Goal: Information Seeking & Learning: Find specific page/section

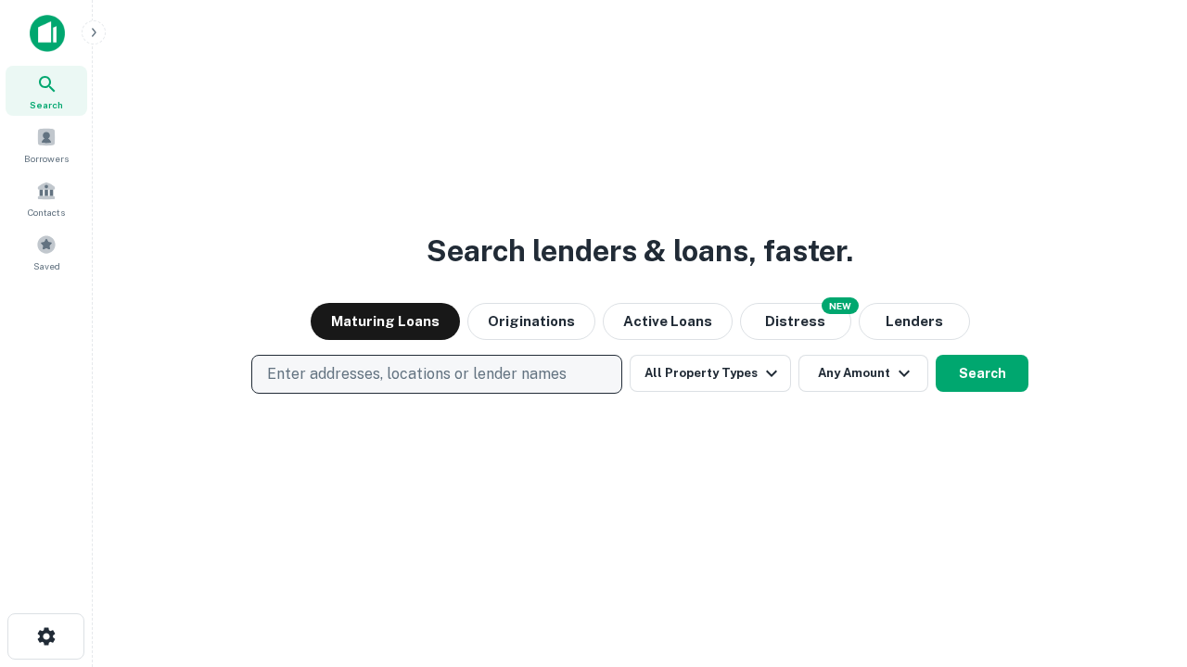
click at [436, 375] on p "Enter addresses, locations or lender names" at bounding box center [416, 374] width 299 height 22
type input "**********"
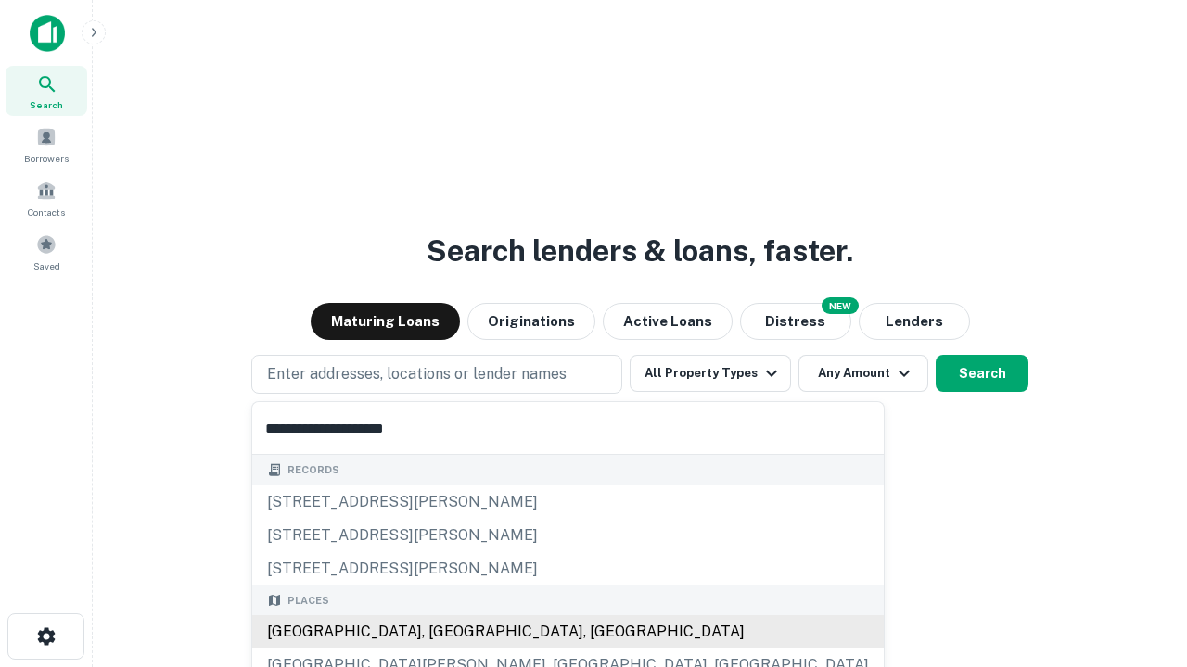
click at [443, 632] on div "Santa Monica, CA, USA" at bounding box center [567, 632] width 631 height 33
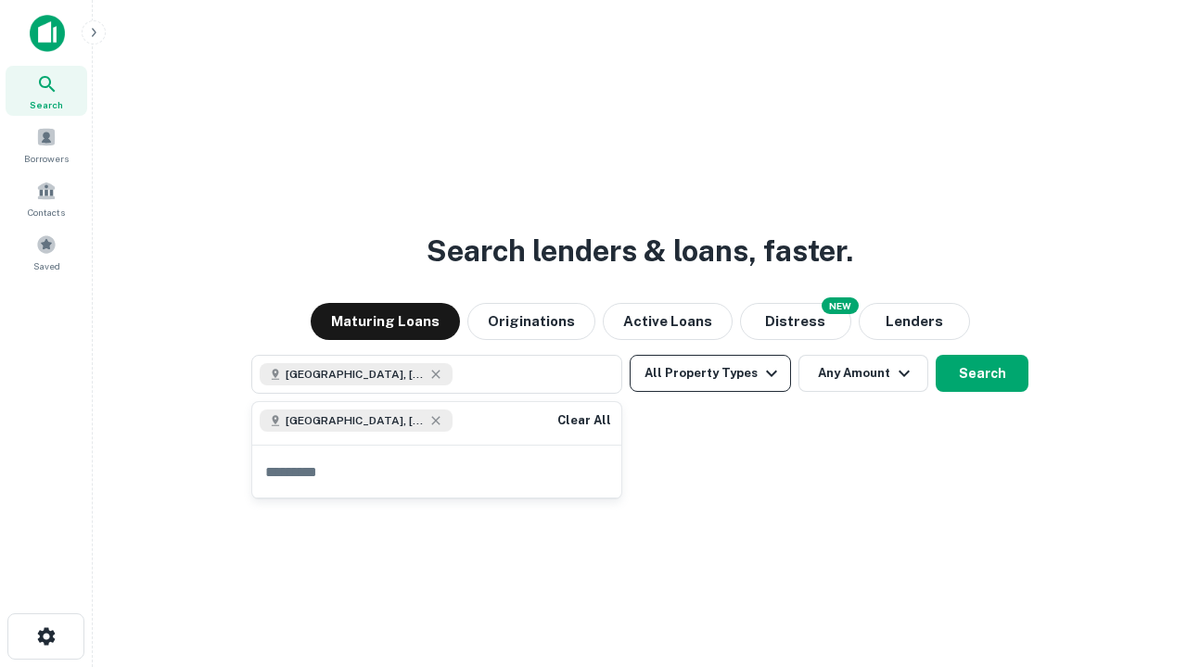
click at [710, 374] on button "All Property Types" at bounding box center [709, 373] width 161 height 37
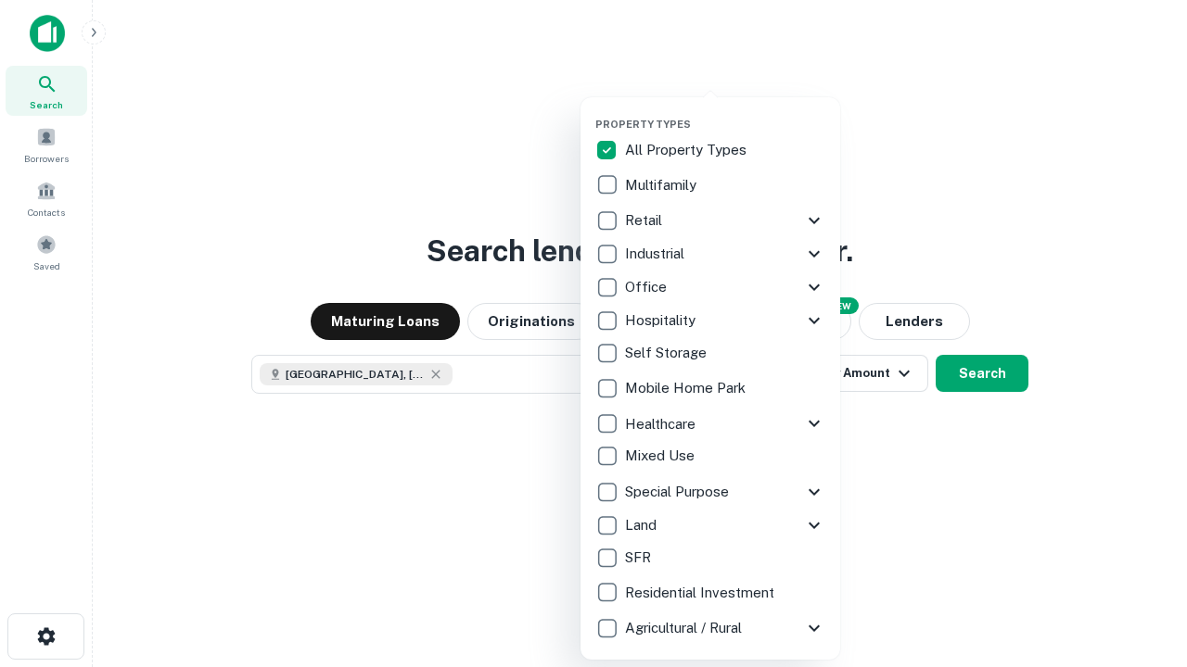
click at [725, 112] on button "button" at bounding box center [725, 112] width 260 height 1
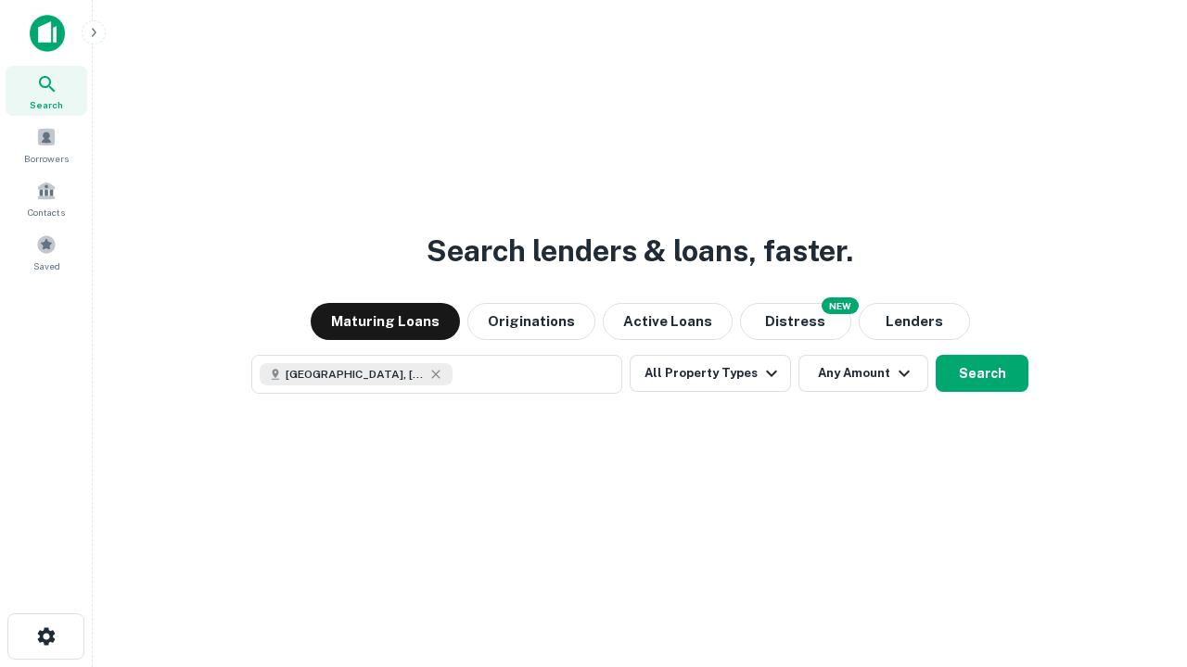
scroll to position [30, 0]
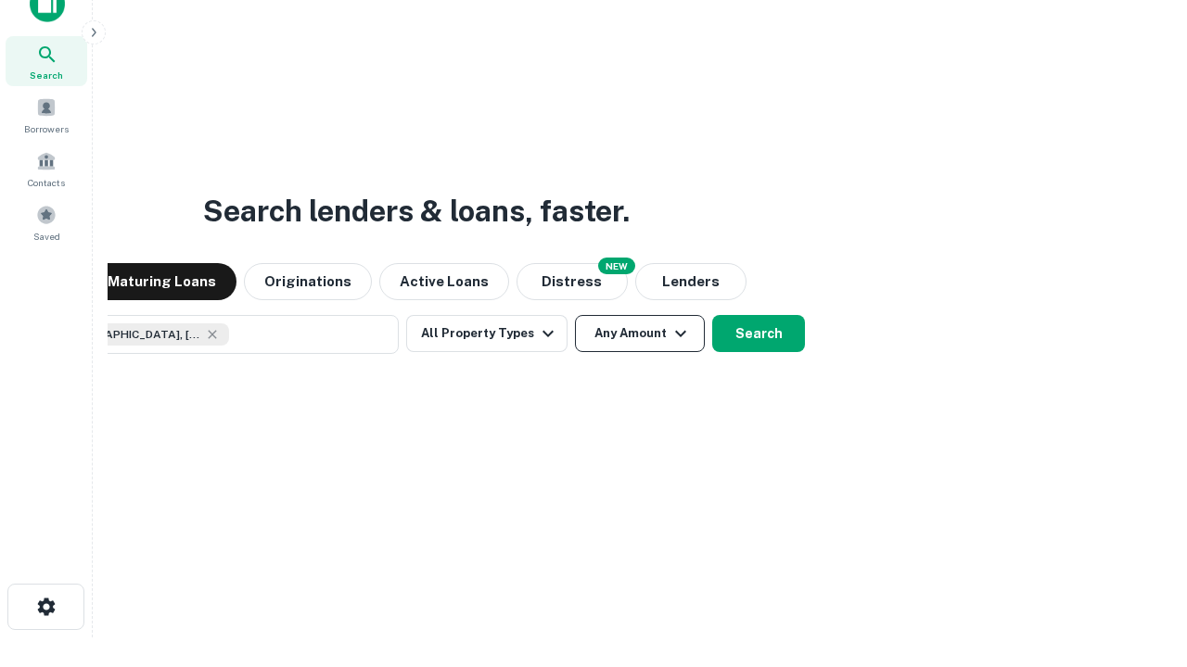
click at [575, 315] on button "Any Amount" at bounding box center [640, 333] width 130 height 37
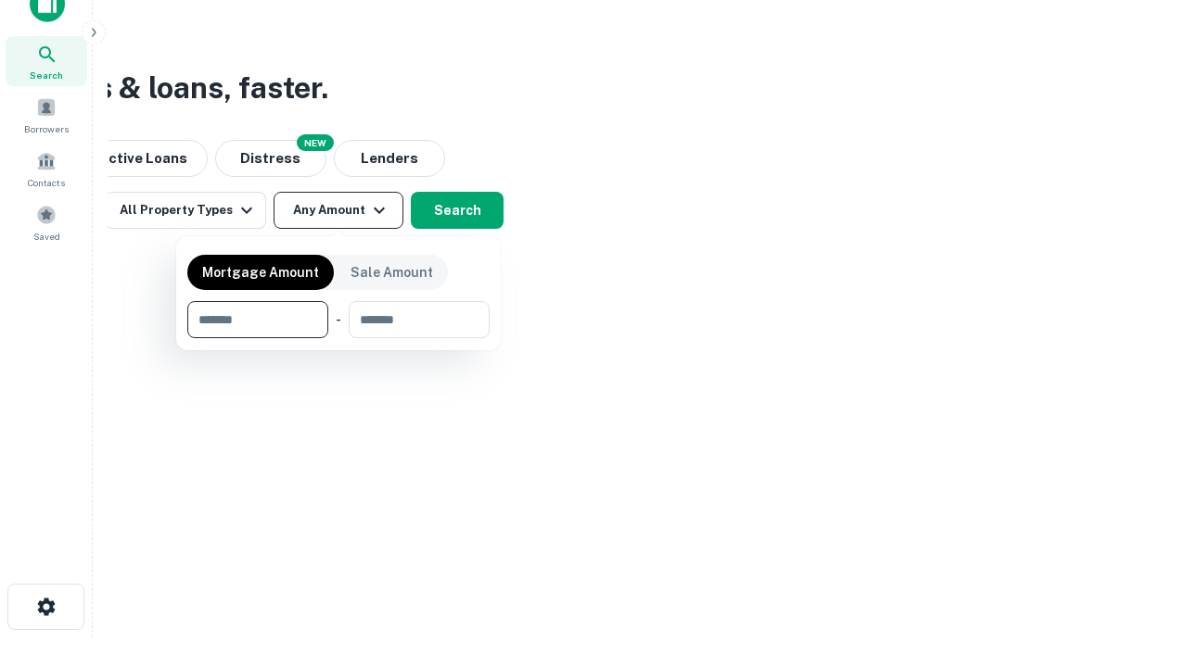
type input "*******"
click at [338, 338] on button "button" at bounding box center [338, 338] width 302 height 1
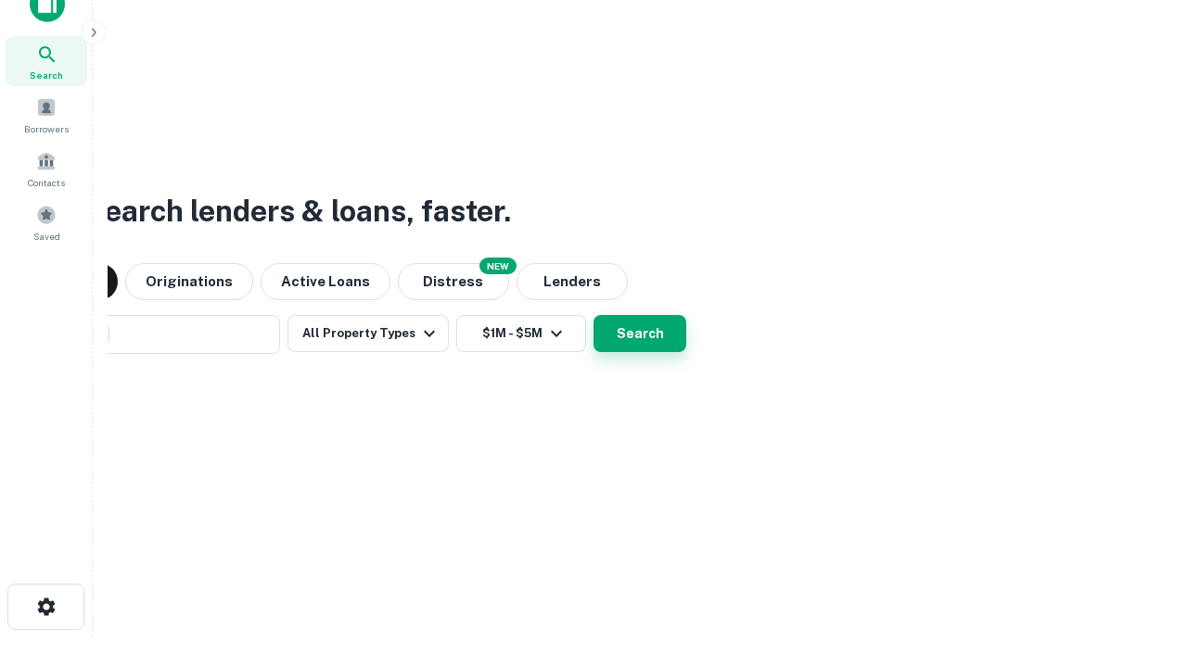
click at [593, 315] on button "Search" at bounding box center [639, 333] width 93 height 37
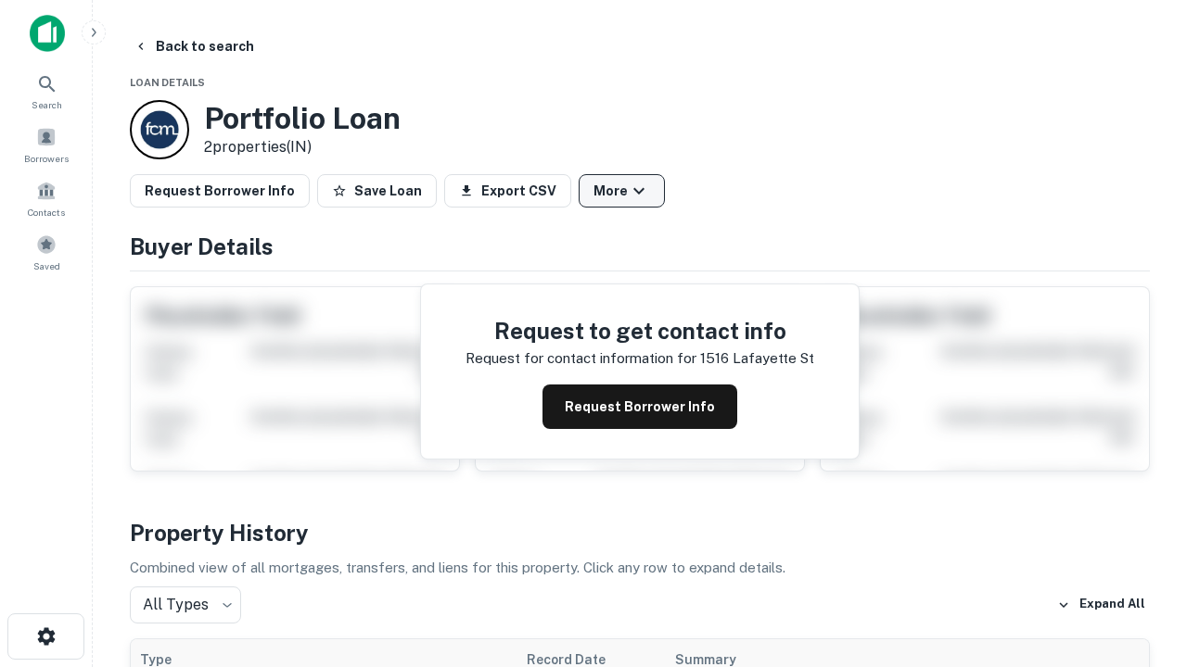
click at [621, 191] on button "More" at bounding box center [621, 190] width 86 height 33
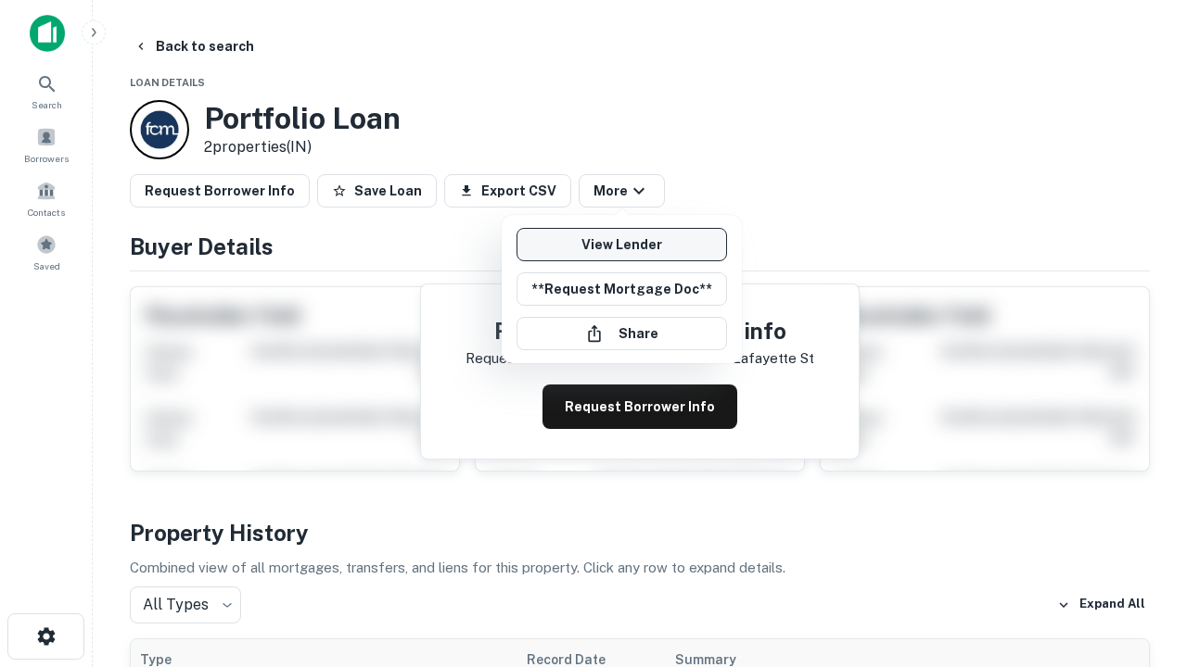
click at [621, 245] on link "View Lender" at bounding box center [621, 244] width 210 height 33
